Goal: Information Seeking & Learning: Learn about a topic

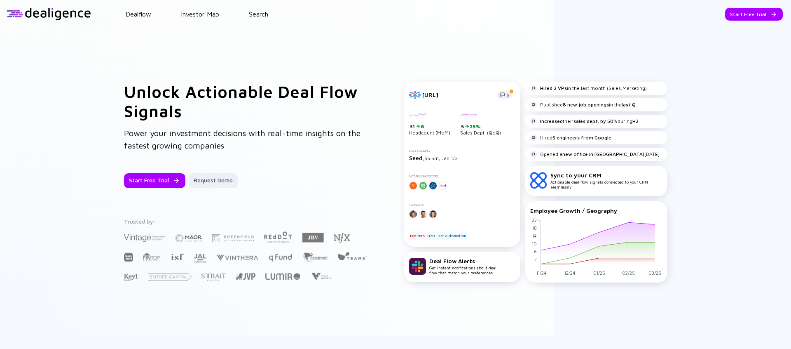
click at [138, 9] on header "Dealflow Investor Map Search Start Free Trial Dealflow Investor Map Start Free …" at bounding box center [395, 14] width 791 height 28
click at [138, 16] on link "Dealflow" at bounding box center [139, 13] width 26 height 7
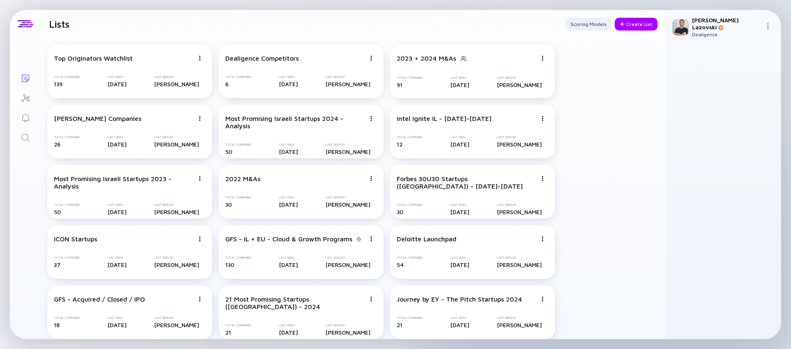
click at [25, 138] on icon "Search" at bounding box center [26, 138] width 10 height 10
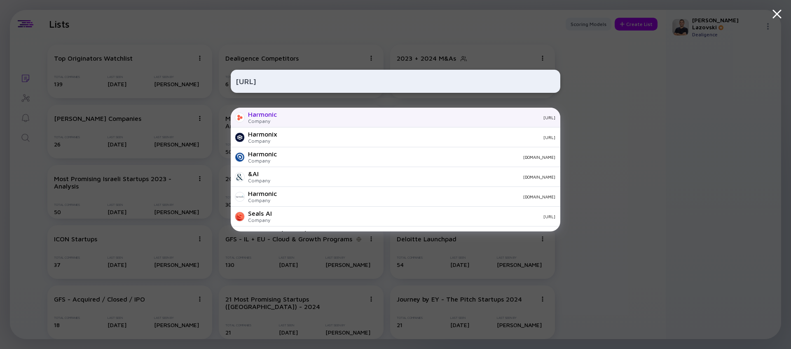
type input "[URL]"
click at [314, 116] on div "[URL]" at bounding box center [419, 117] width 272 height 5
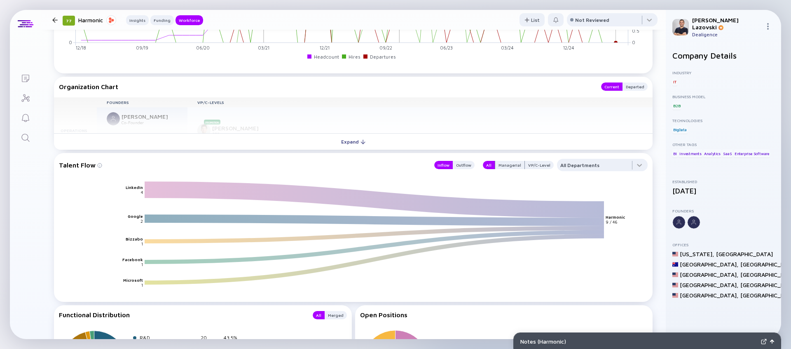
scroll to position [808, 0]
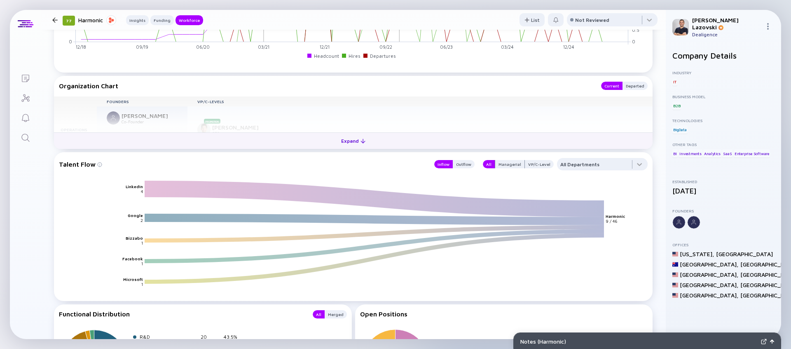
click at [255, 140] on button "Expand" at bounding box center [353, 140] width 599 height 16
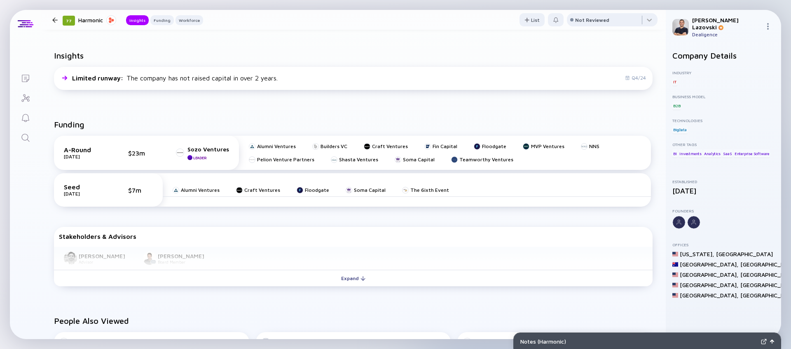
scroll to position [0, 0]
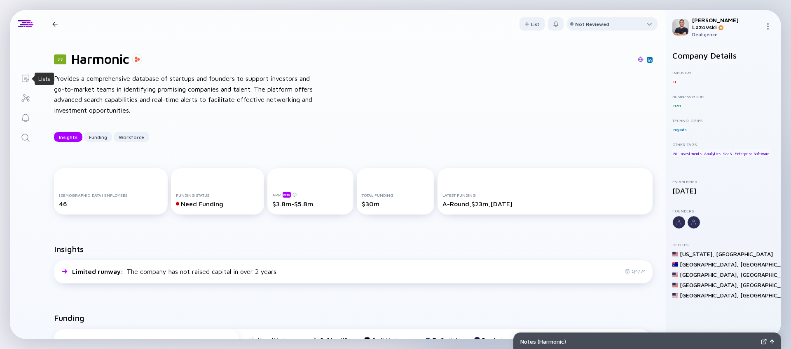
click at [22, 82] on icon "Lists" at bounding box center [26, 78] width 10 height 10
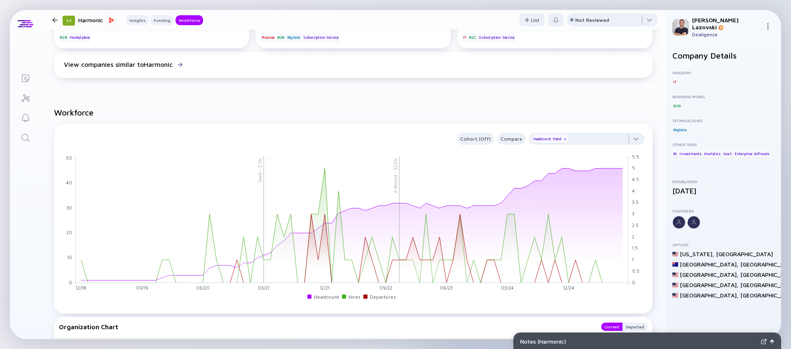
scroll to position [550, 0]
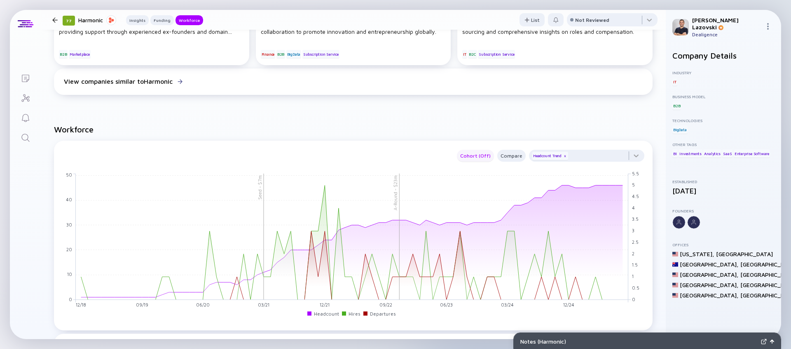
click at [469, 157] on div "Cohort (Off)" at bounding box center [475, 155] width 37 height 9
click at [478, 204] on div "Location" at bounding box center [483, 205] width 45 height 16
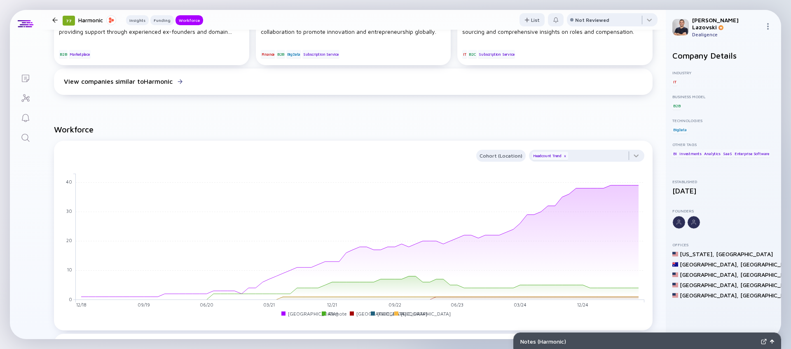
click at [23, 75] on icon "Lists" at bounding box center [25, 78] width 7 height 7
